Goal: Transaction & Acquisition: Download file/media

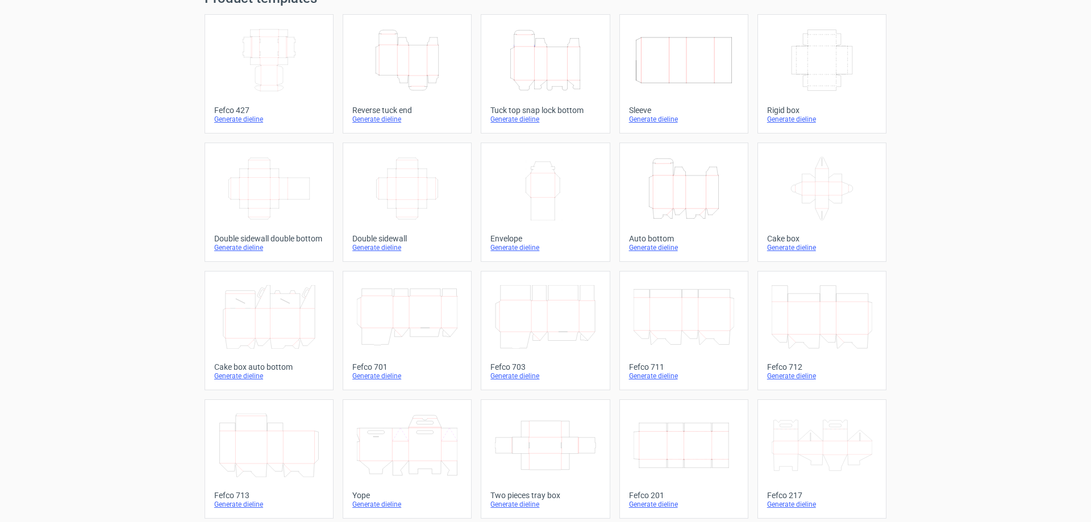
scroll to position [18, 0]
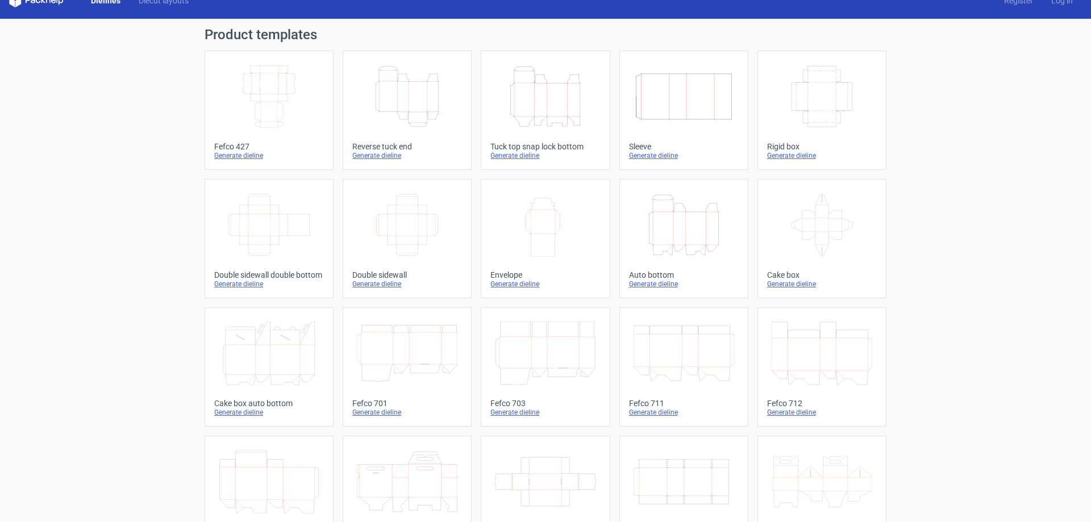
click at [403, 223] on icon "Width Depth Height" at bounding box center [407, 225] width 101 height 64
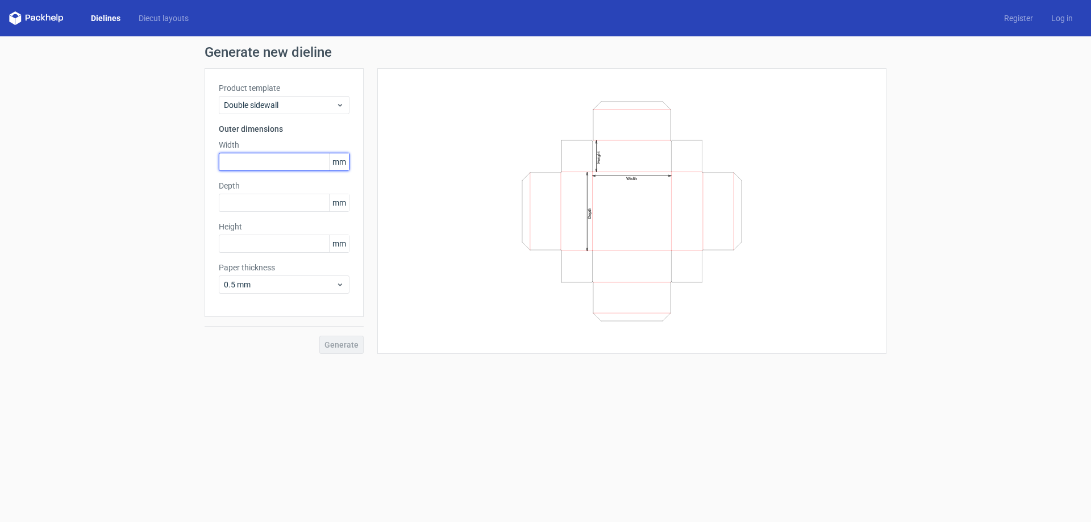
click at [249, 168] on input "text" at bounding box center [284, 162] width 131 height 18
type input "411"
type input "334"
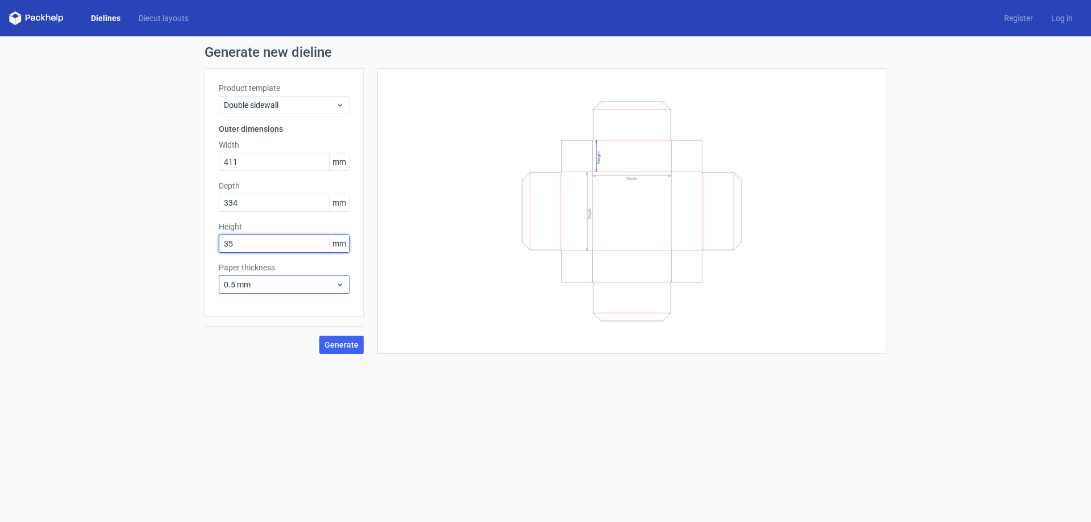
type input "35"
click at [311, 287] on span "0.5 mm" at bounding box center [280, 284] width 112 height 11
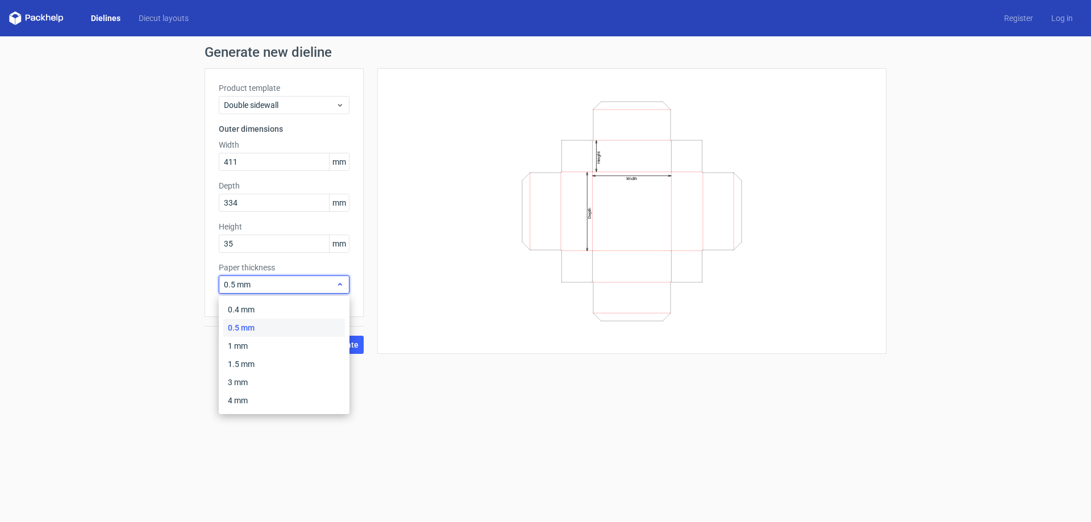
click at [311, 287] on span "0.5 mm" at bounding box center [280, 284] width 112 height 11
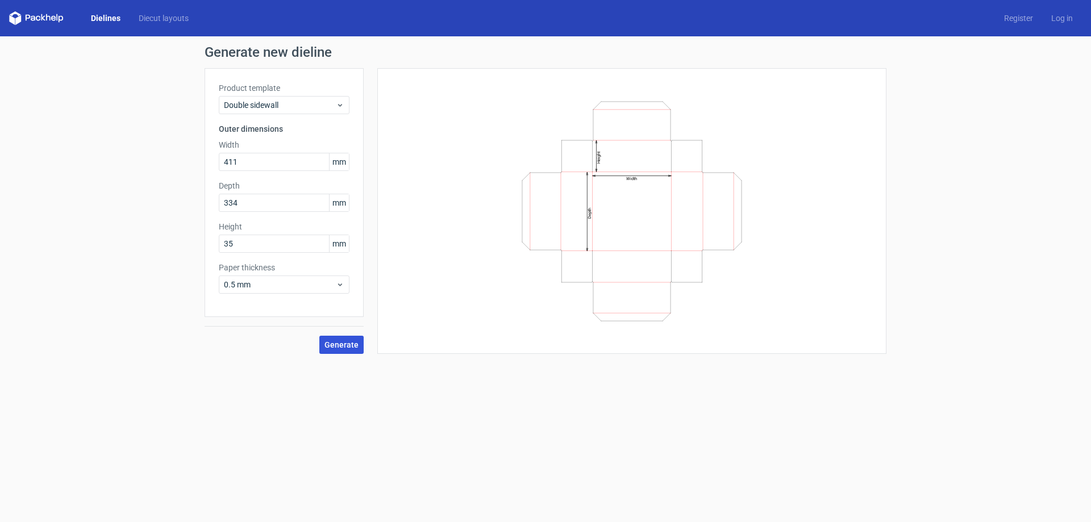
click at [343, 344] on span "Generate" at bounding box center [341, 345] width 34 height 8
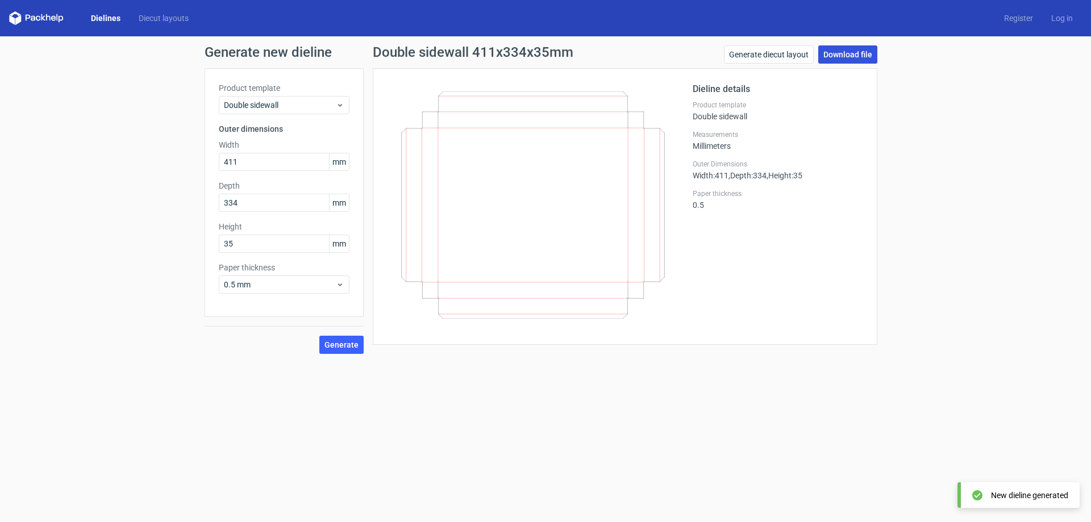
click at [848, 57] on link "Download file" at bounding box center [847, 54] width 59 height 18
